Goal: Navigation & Orientation: Find specific page/section

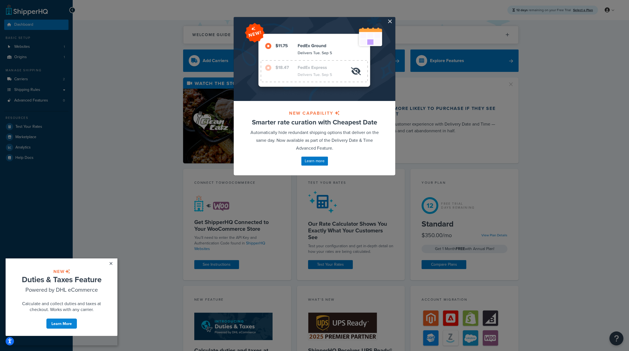
click at [399, 21] on div "NEW CAPABILITY Smarter rate curation with Cheapest Date Automatically hide redu…" at bounding box center [314, 175] width 629 height 351
click at [395, 22] on div at bounding box center [315, 59] width 162 height 84
click at [394, 18] on button "button" at bounding box center [394, 17] width 1 height 1
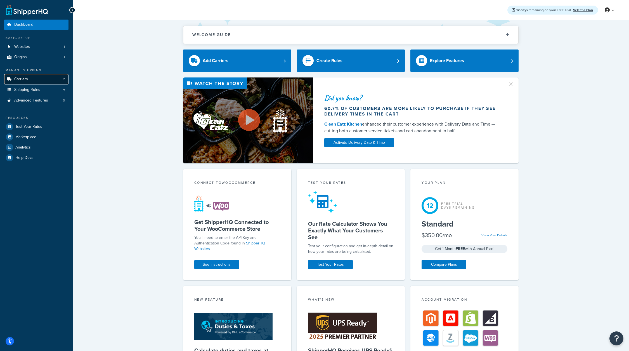
click at [30, 79] on link "Carriers 2" at bounding box center [36, 79] width 64 height 10
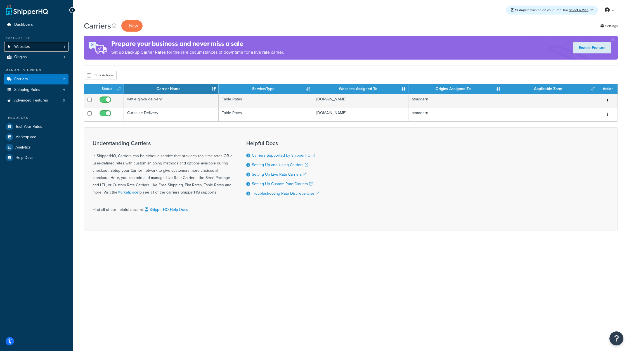
click at [41, 46] on link "Websites 1" at bounding box center [36, 47] width 64 height 10
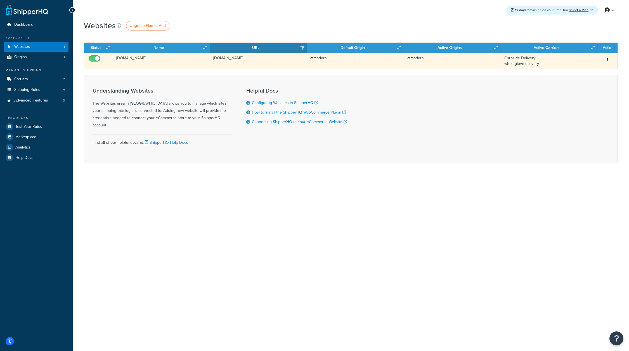
click at [135, 57] on td "www.atmodern.com" at bounding box center [161, 61] width 97 height 16
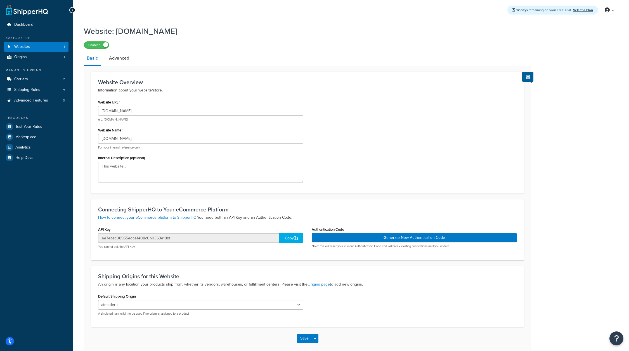
drag, startPoint x: 200, startPoint y: 30, endPoint x: 117, endPoint y: 30, distance: 83.1
click at [117, 30] on h1 "Website: www.atmodern.com" at bounding box center [304, 31] width 440 height 11
copy h1 "www.atmodern.com"
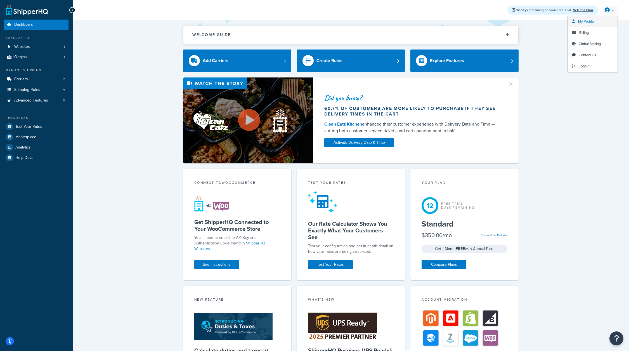
click at [586, 21] on span "My Profile" at bounding box center [586, 21] width 16 height 5
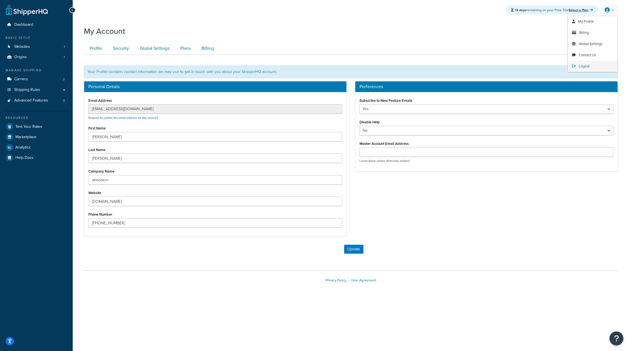
click at [581, 64] on span "Logout" at bounding box center [584, 65] width 11 height 5
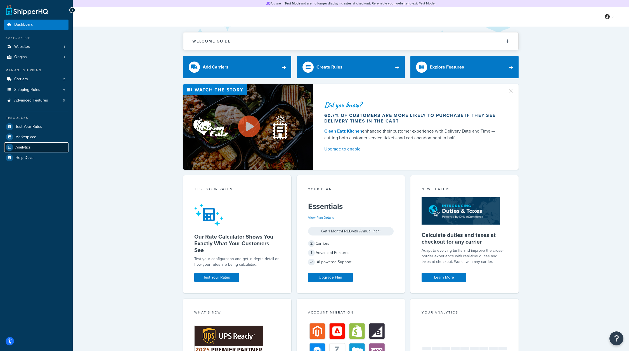
click at [30, 148] on span "Analytics" at bounding box center [22, 147] width 15 height 5
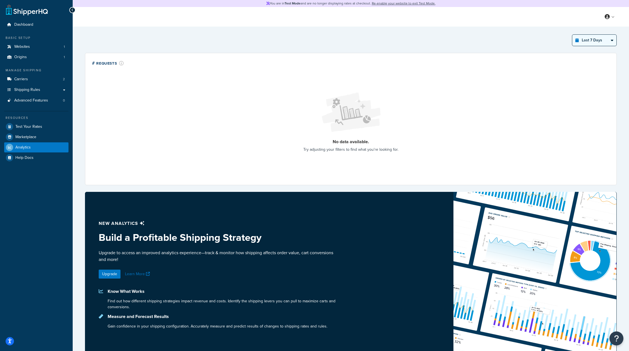
click at [596, 40] on select "Last 24 Hours Last 7 Days Last 30 Days Last 3 Months Last 6 Months Last 12 Mont…" at bounding box center [594, 40] width 44 height 11
select select "last_6_months"
click at [573, 35] on select "Last 24 Hours Last 7 Days Last 30 Days Last 3 Months Last 6 Months Last 12 Mont…" at bounding box center [594, 40] width 44 height 11
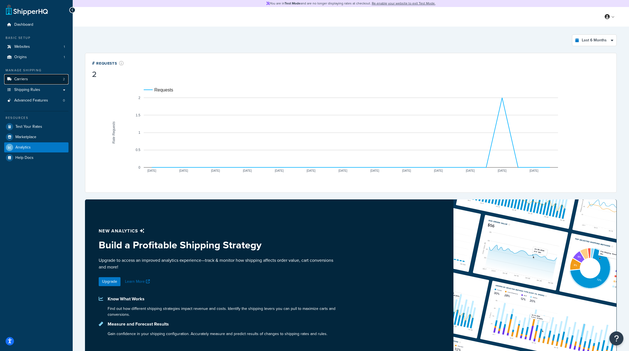
click at [56, 77] on link "Carriers 2" at bounding box center [36, 79] width 64 height 10
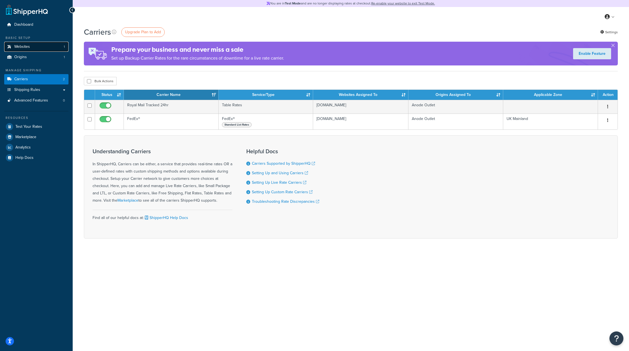
click at [30, 49] on span "Websites" at bounding box center [22, 46] width 16 height 5
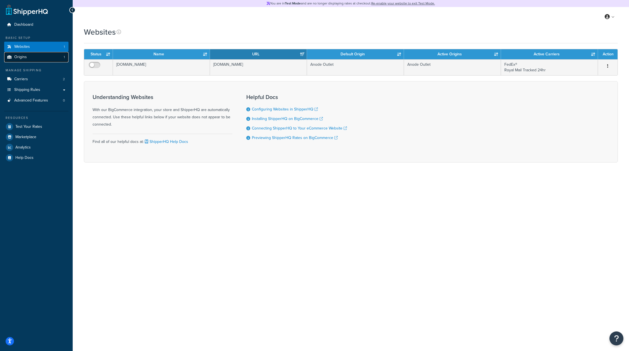
click at [41, 59] on link "Origins 1" at bounding box center [36, 57] width 64 height 10
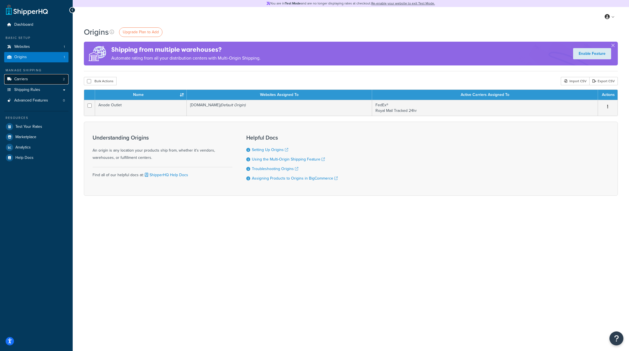
click at [36, 80] on link "Carriers 2" at bounding box center [36, 79] width 64 height 10
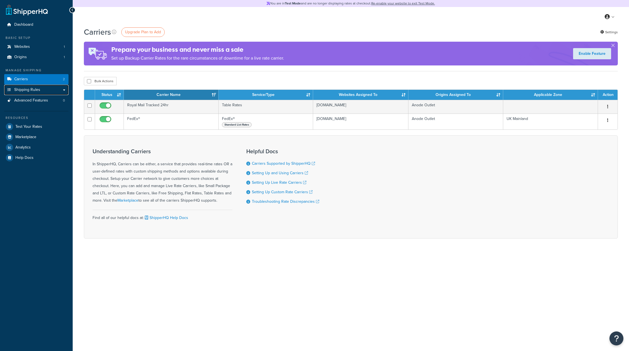
click at [53, 91] on link "Shipping Rules" at bounding box center [36, 90] width 64 height 10
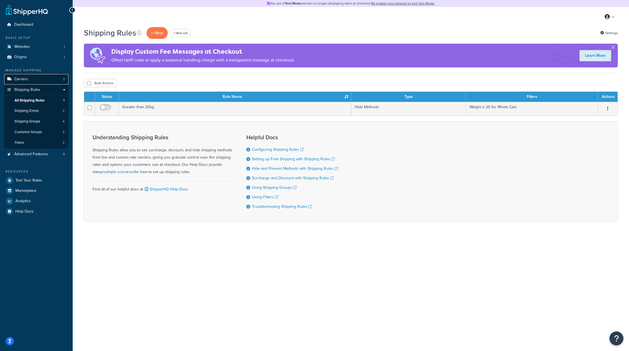
click at [41, 82] on link "Carriers 2" at bounding box center [36, 79] width 64 height 10
click at [49, 53] on link "Origins 1" at bounding box center [36, 57] width 64 height 10
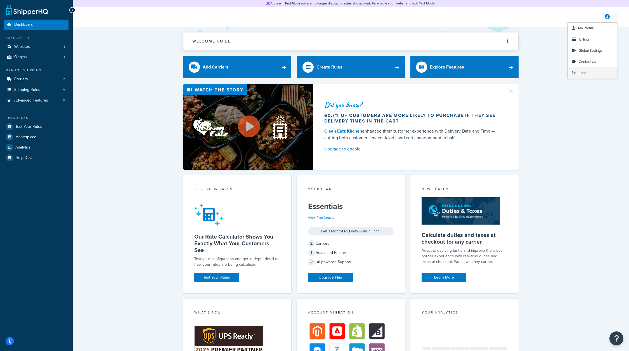
click at [581, 74] on span "Logout" at bounding box center [584, 72] width 11 height 5
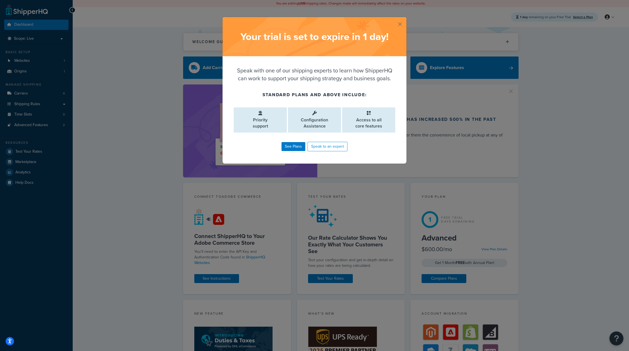
click at [405, 18] on button "button" at bounding box center [405, 17] width 1 height 1
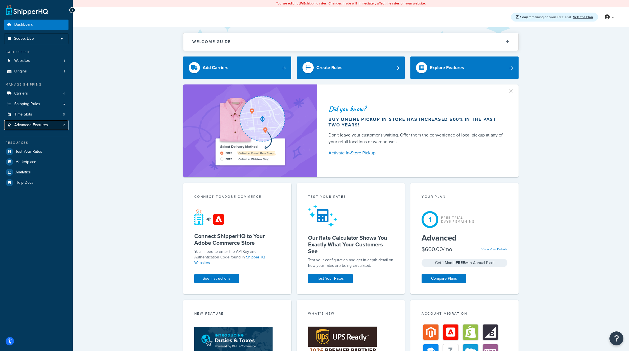
click at [47, 124] on span "Advanced Features" at bounding box center [31, 125] width 34 height 5
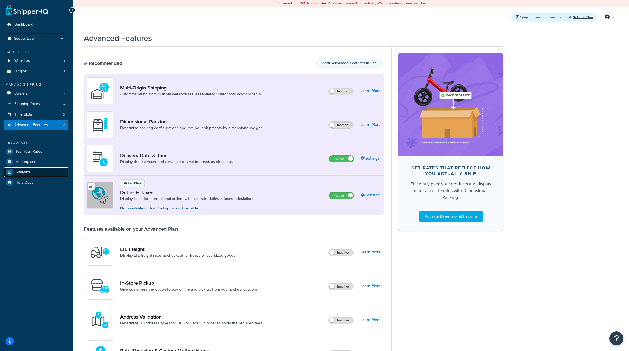
click at [34, 171] on link "Analytics" at bounding box center [36, 172] width 64 height 10
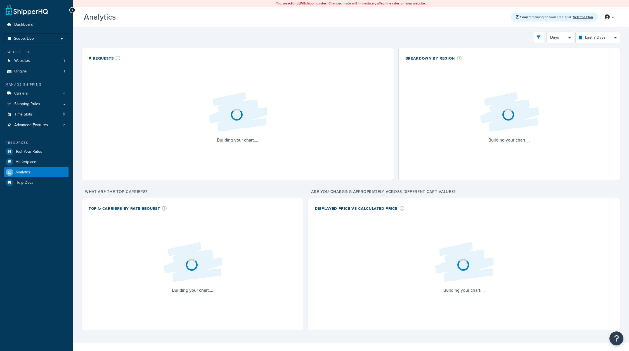
select select "last_7_days"
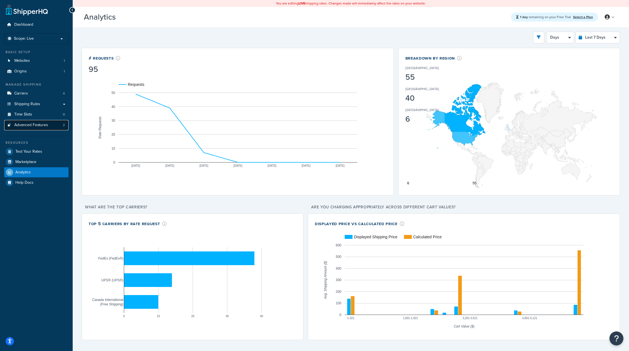
click at [36, 125] on span "Advanced Features" at bounding box center [31, 125] width 34 height 5
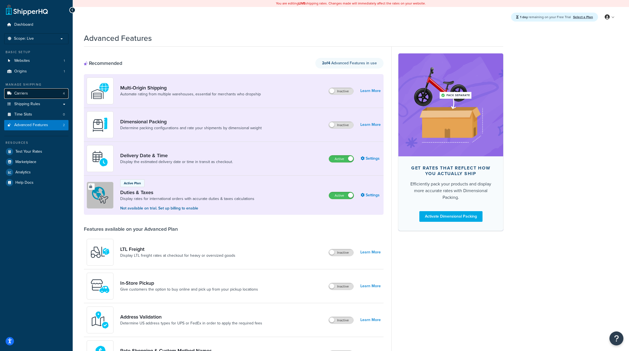
click at [39, 93] on link "Carriers 4" at bounding box center [36, 93] width 64 height 10
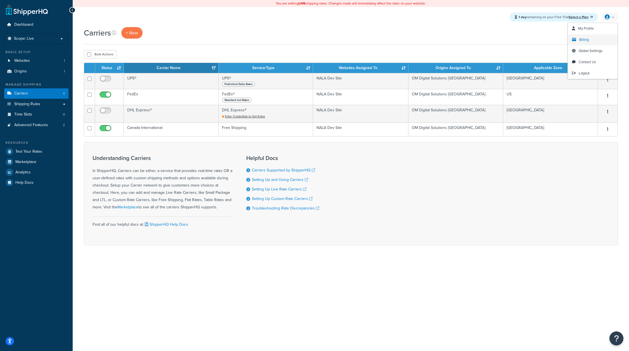
click at [583, 41] on span "Billing" at bounding box center [584, 39] width 10 height 5
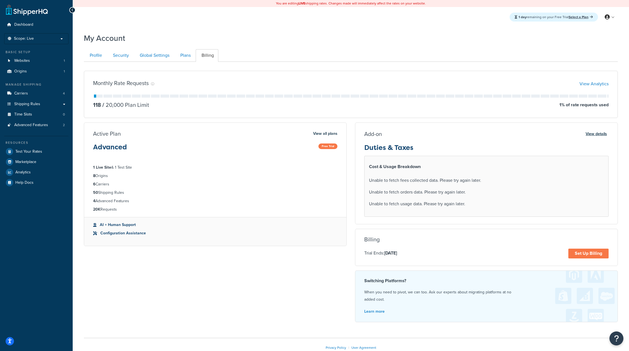
click at [589, 136] on button "View details" at bounding box center [596, 134] width 25 height 8
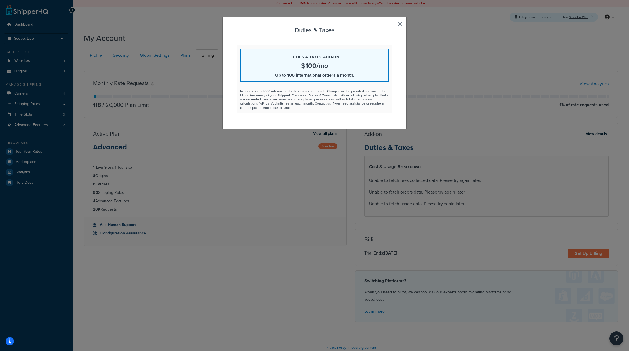
click at [397, 22] on div "Duties & Taxes Duties & Taxes add-on $100/mo Up to 100 international orders a m…" at bounding box center [314, 73] width 185 height 112
click at [398, 24] on div "Duties & Taxes Duties & Taxes add-on $100/mo Up to 100 international orders a m…" at bounding box center [314, 73] width 185 height 112
click at [402, 22] on div "Duties & Taxes Duties & Taxes add-on $100/mo Up to 100 international orders a m…" at bounding box center [314, 73] width 185 height 112
click at [393, 25] on button "button" at bounding box center [391, 25] width 1 height 1
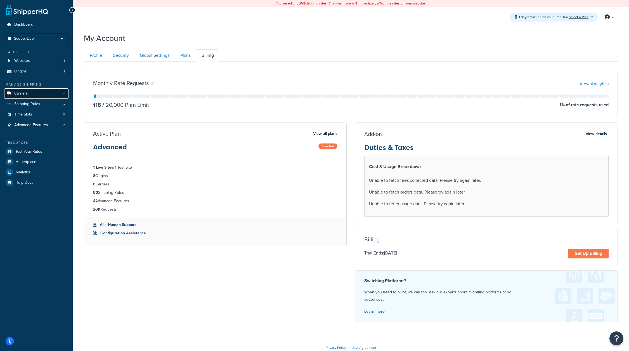
click at [43, 97] on link "Carriers 4" at bounding box center [36, 93] width 64 height 10
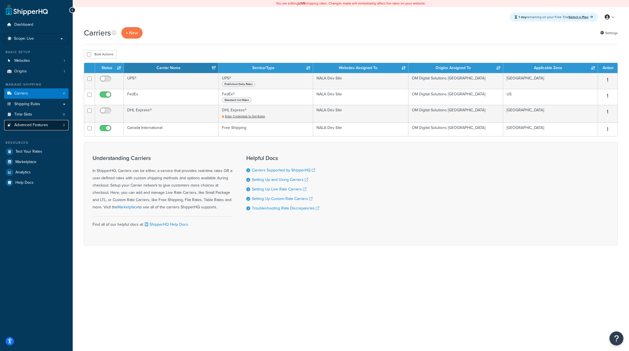
click at [44, 128] on link "Advanced Features 2" at bounding box center [36, 125] width 64 height 10
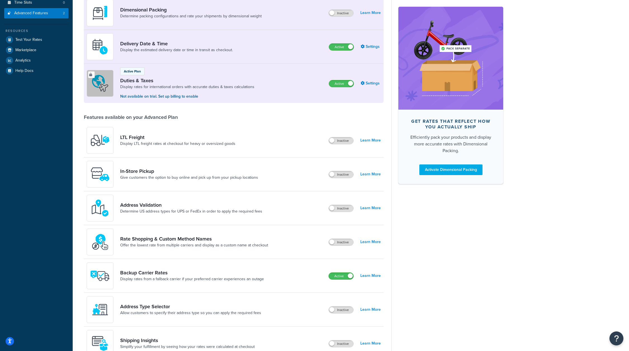
scroll to position [112, 0]
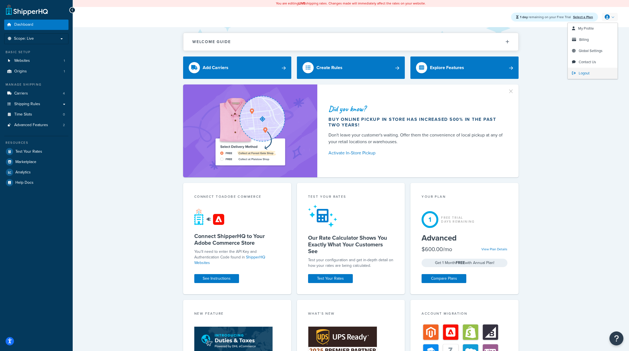
click at [582, 73] on span "Logout" at bounding box center [584, 72] width 11 height 5
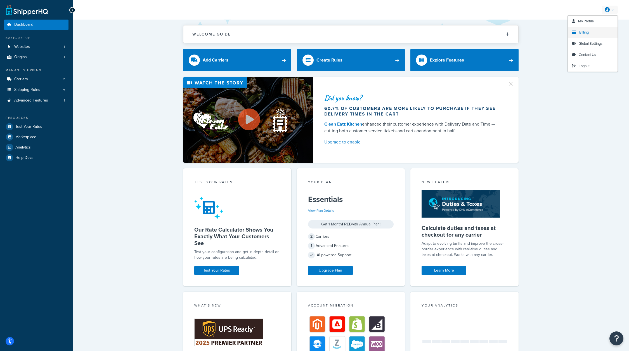
click at [588, 34] on span "Billing" at bounding box center [584, 32] width 10 height 5
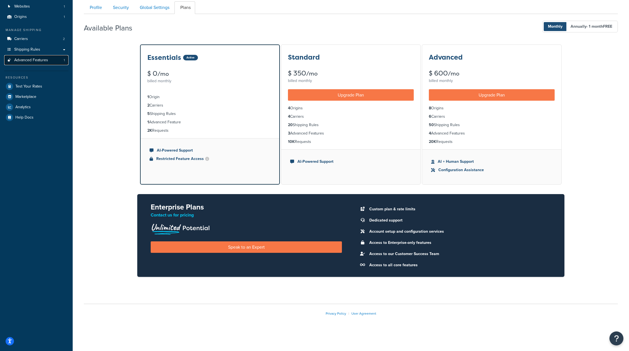
click at [43, 61] on span "Advanced Features" at bounding box center [31, 60] width 34 height 5
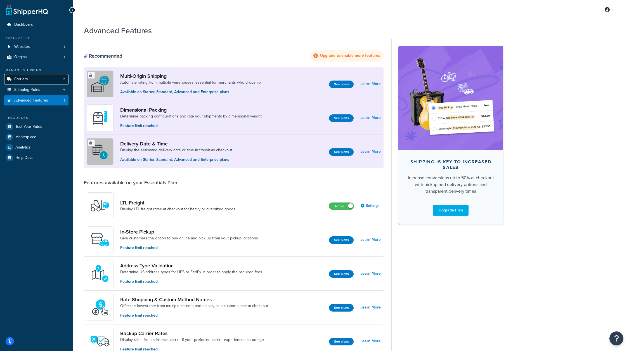
click at [40, 81] on link "Carriers 2" at bounding box center [36, 79] width 64 height 10
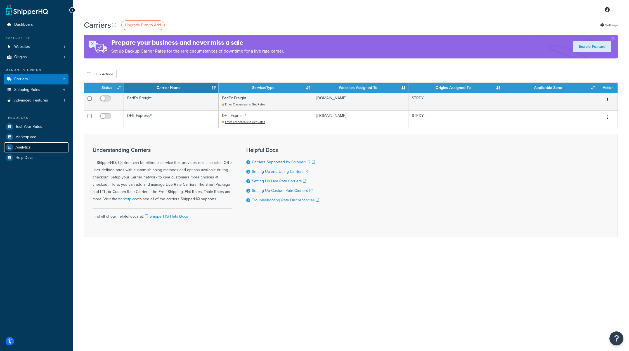
click at [31, 145] on link "Analytics" at bounding box center [36, 147] width 64 height 10
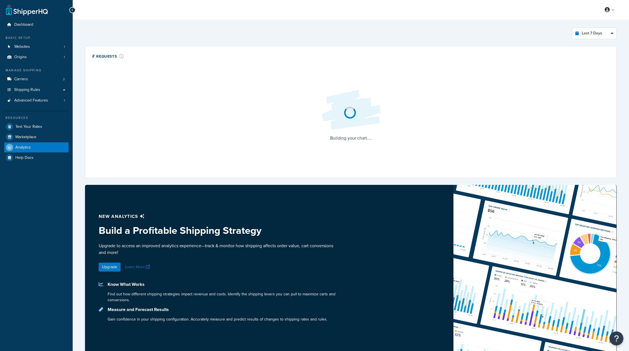
select select "last_7_days"
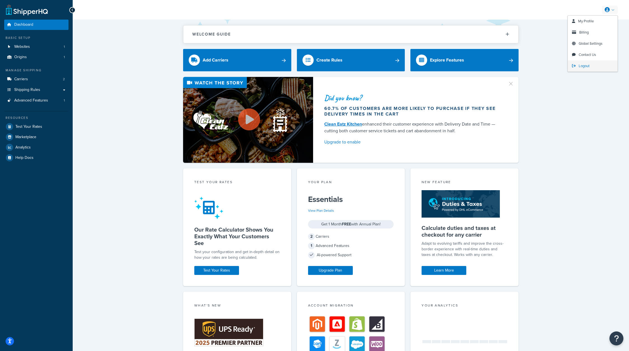
click at [582, 65] on span "Logout" at bounding box center [584, 65] width 11 height 5
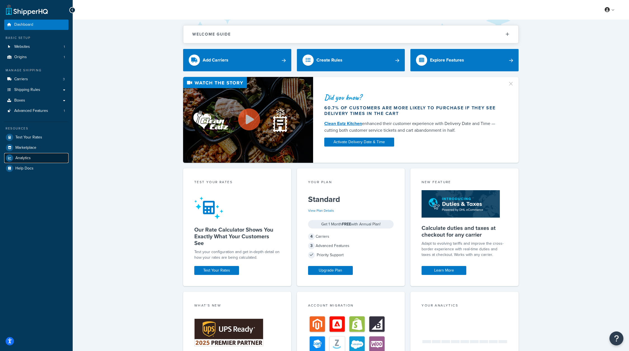
click at [32, 156] on link "Analytics" at bounding box center [36, 158] width 64 height 10
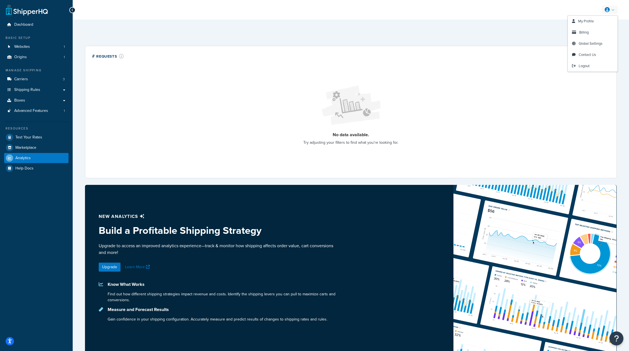
click at [522, 51] on div "# Requests No data available. Try adjusting your filters to find what you're lo…" at bounding box center [351, 112] width 532 height 132
click at [582, 34] on select "Last 24 Hours Last 7 Days Last 30 Days Last 3 Months Last 6 Months Last 12 Mont…" at bounding box center [594, 33] width 44 height 11
select select "last_3_months"
click at [573, 28] on select "Last 24 Hours Last 7 Days Last 30 Days Last 3 Months Last 6 Months Last 12 Mont…" at bounding box center [594, 33] width 44 height 11
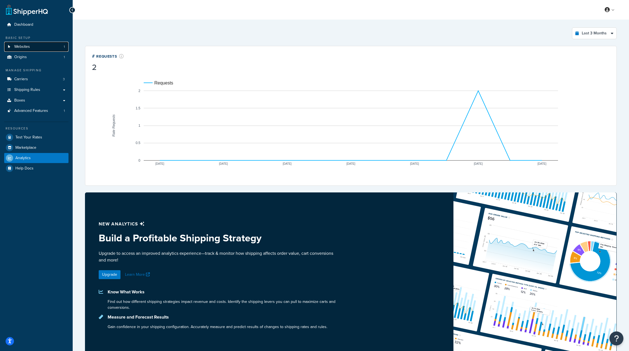
click at [14, 48] on span "Websites" at bounding box center [22, 46] width 16 height 5
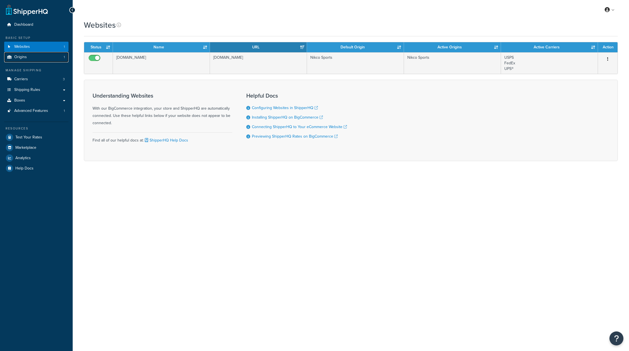
click at [25, 55] on span "Origins" at bounding box center [20, 57] width 13 height 5
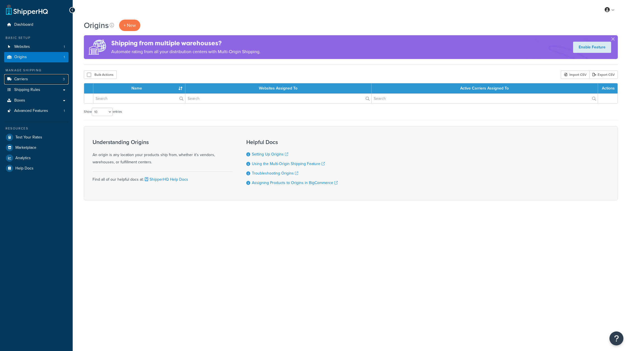
click at [29, 81] on link "Carriers 3" at bounding box center [36, 79] width 64 height 10
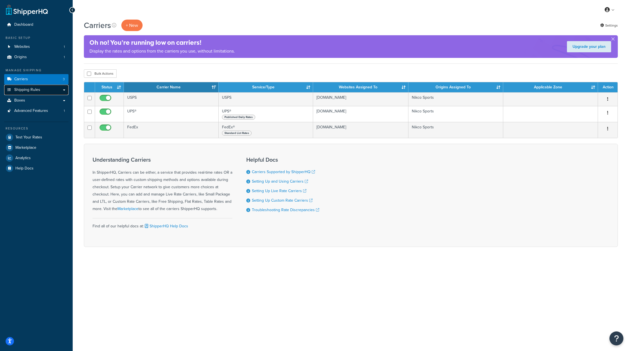
click at [31, 89] on span "Shipping Rules" at bounding box center [27, 90] width 26 height 5
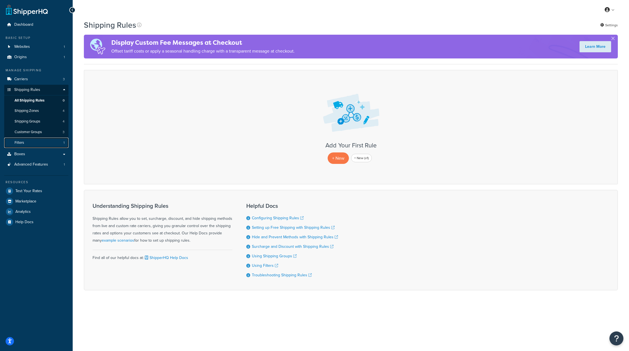
click at [39, 143] on link "Filters 1" at bounding box center [36, 143] width 64 height 10
click at [41, 156] on link "Boxes" at bounding box center [36, 154] width 64 height 10
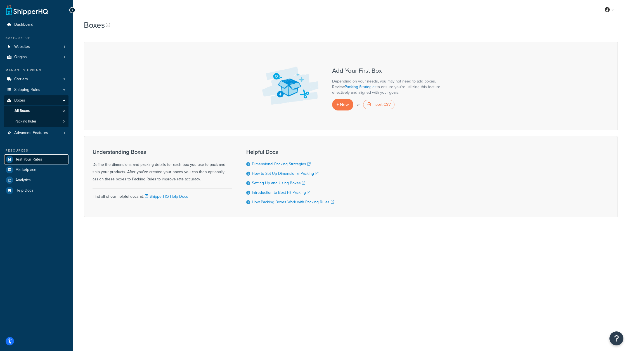
click at [44, 163] on link "Test Your Rates" at bounding box center [36, 159] width 64 height 10
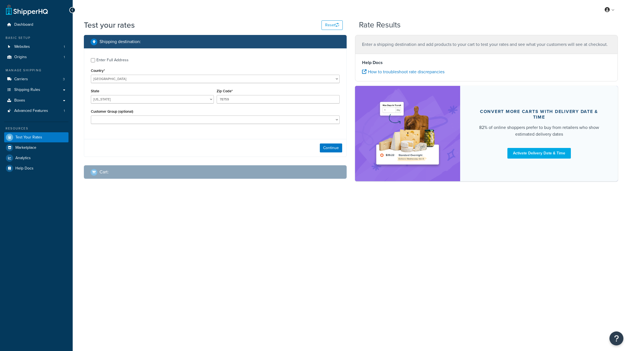
select select "[GEOGRAPHIC_DATA]"
click at [46, 110] on span "Advanced Features" at bounding box center [31, 111] width 34 height 5
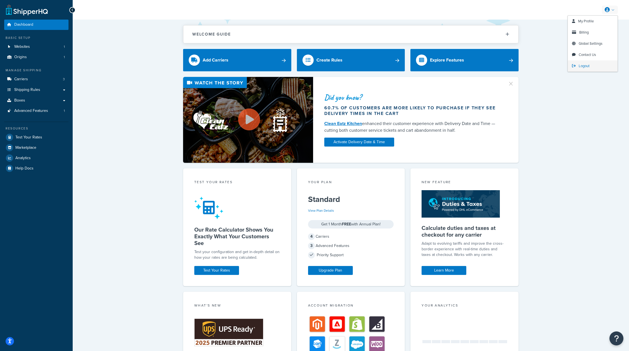
click at [581, 63] on link "Logout" at bounding box center [593, 65] width 50 height 11
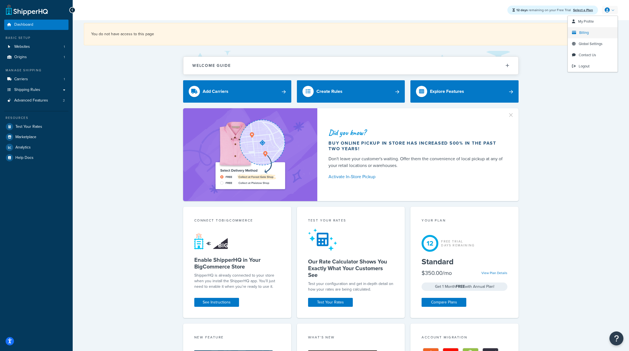
click at [587, 36] on link "Billing" at bounding box center [593, 32] width 50 height 11
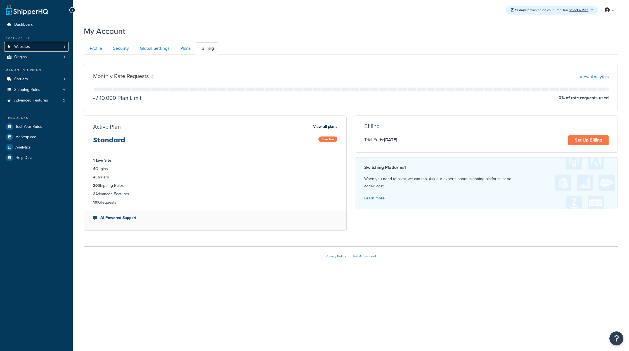
click at [44, 50] on link "Websites 1" at bounding box center [36, 47] width 64 height 10
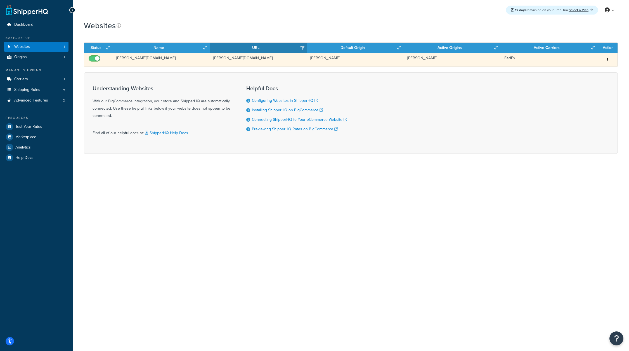
click at [137, 58] on td "[PERSON_NAME][DOMAIN_NAME]" at bounding box center [161, 60] width 97 height 14
copy tr "[PERSON_NAME][DOMAIN_NAME]"
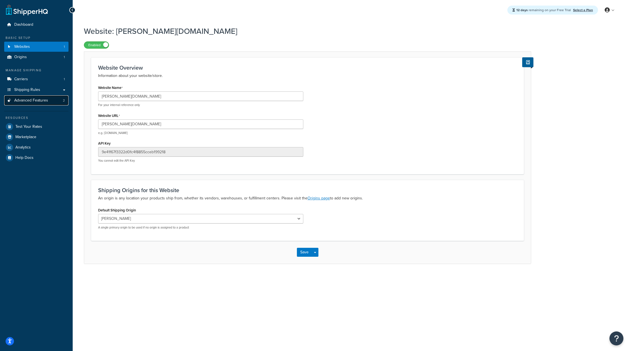
click at [15, 96] on link "Advanced Features 2" at bounding box center [36, 100] width 64 height 10
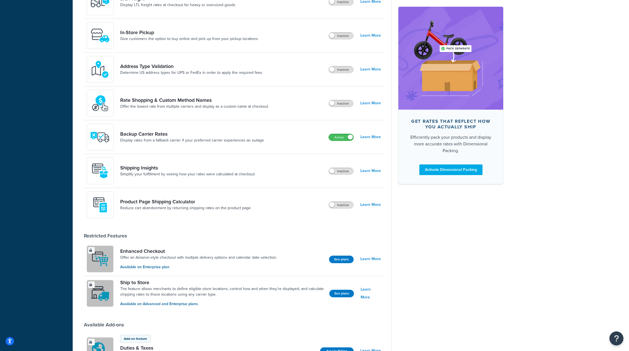
scroll to position [204, 0]
